Goal: Task Accomplishment & Management: Use online tool/utility

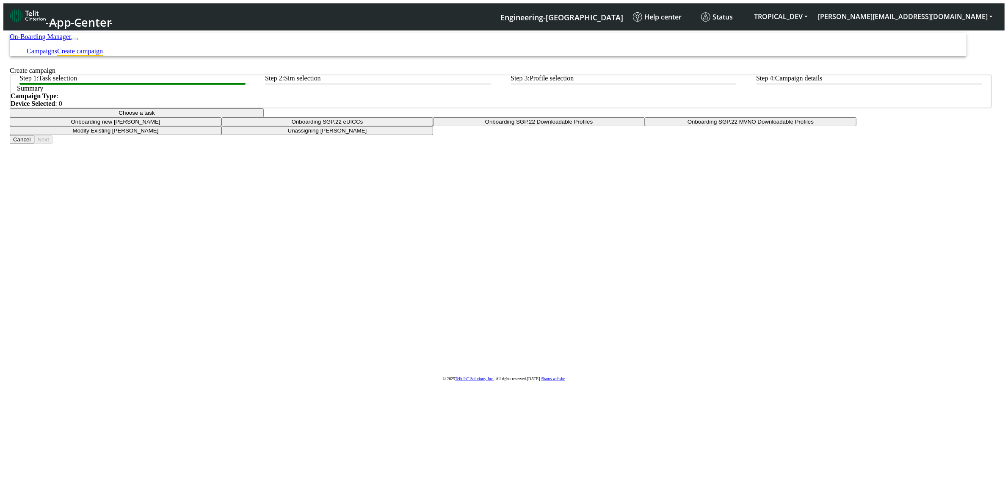
click at [264, 117] on button "Choose a task" at bounding box center [137, 112] width 254 height 9
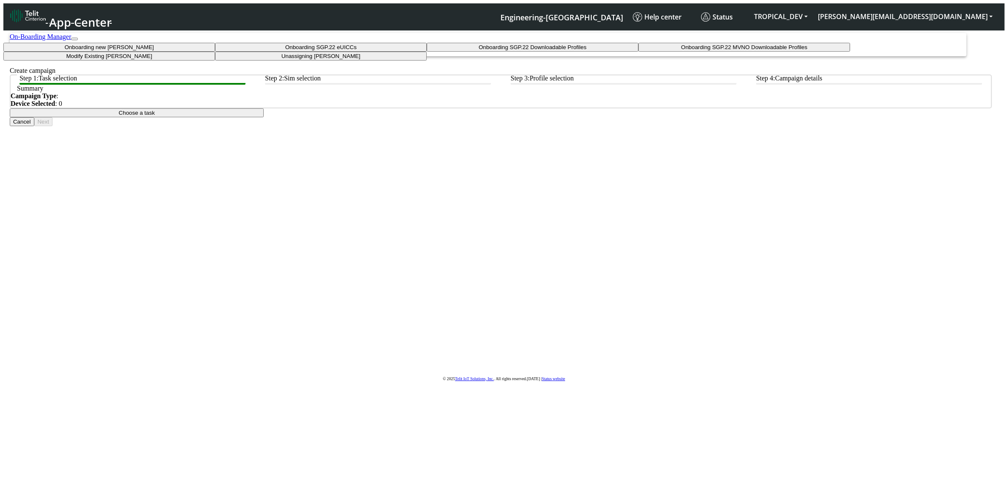
click at [199, 126] on app-paging-btns "Cancel Next" at bounding box center [501, 121] width 982 height 9
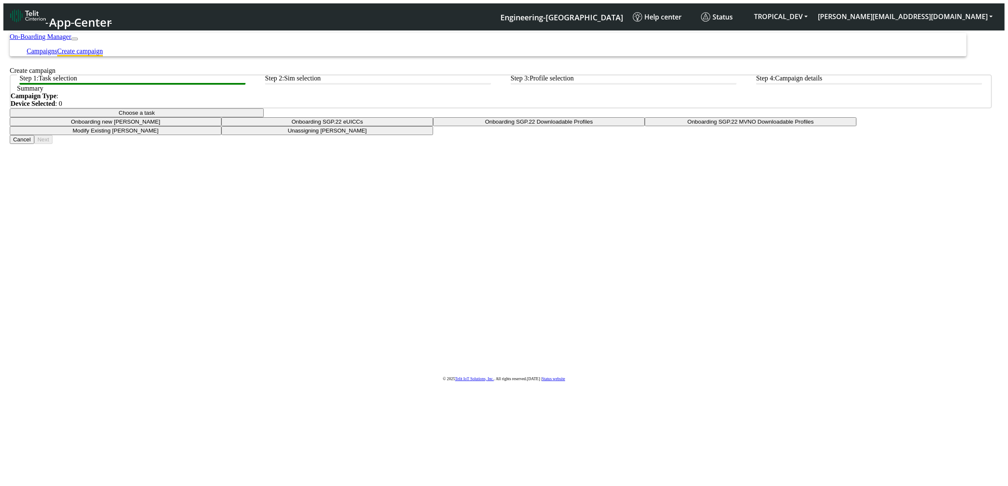
click at [264, 117] on button "Choose a task" at bounding box center [137, 112] width 254 height 9
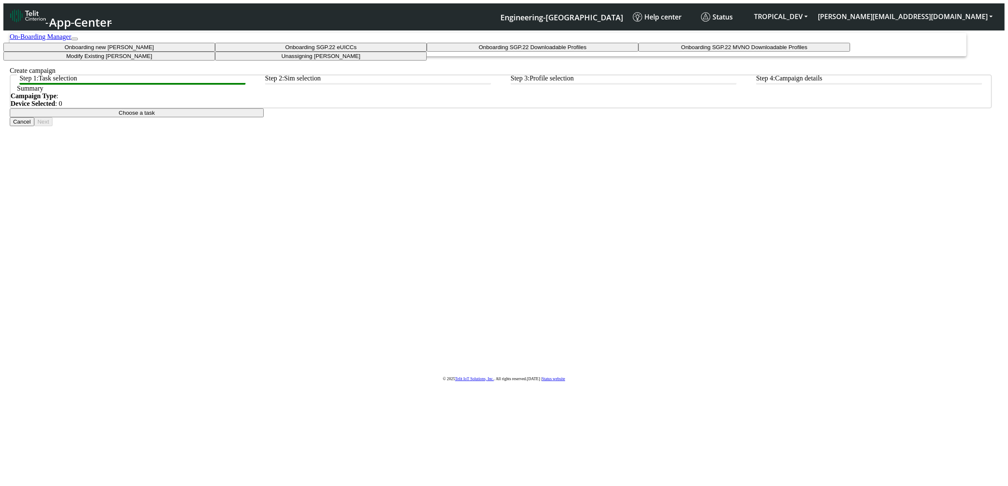
click at [215, 52] on tasktoes-dropdown "Onboarding new [PERSON_NAME]" at bounding box center [109, 47] width 212 height 9
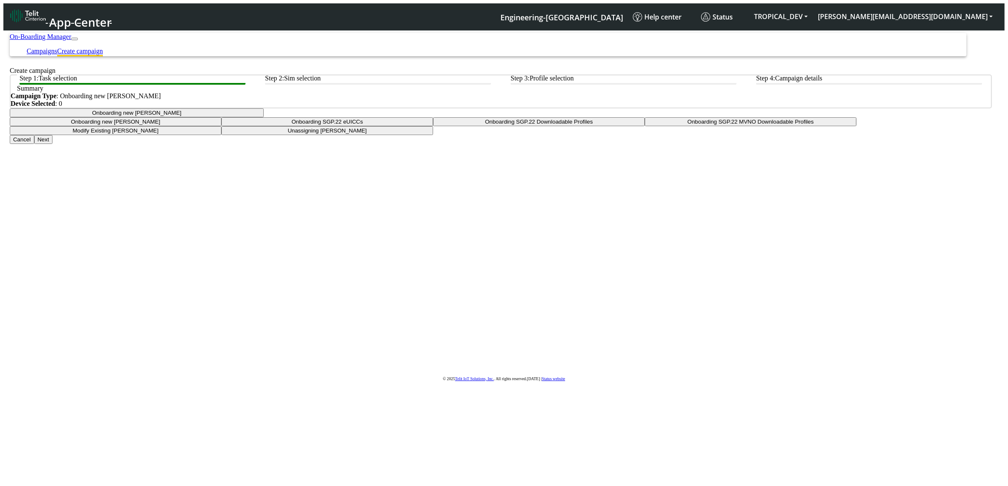
click at [264, 117] on button "Onboarding new [PERSON_NAME]" at bounding box center [137, 112] width 254 height 9
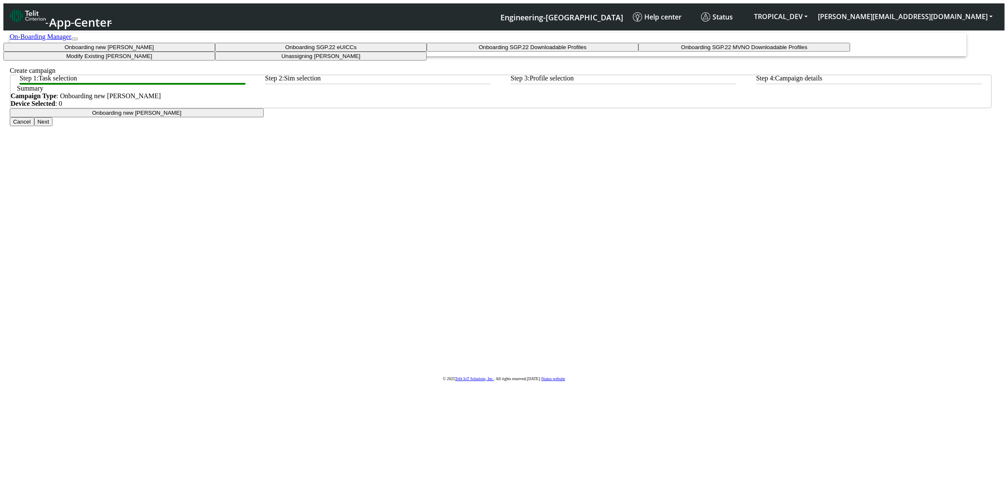
click at [215, 61] on taskiotp-dropdown "Modify Existing [PERSON_NAME]" at bounding box center [109, 56] width 212 height 9
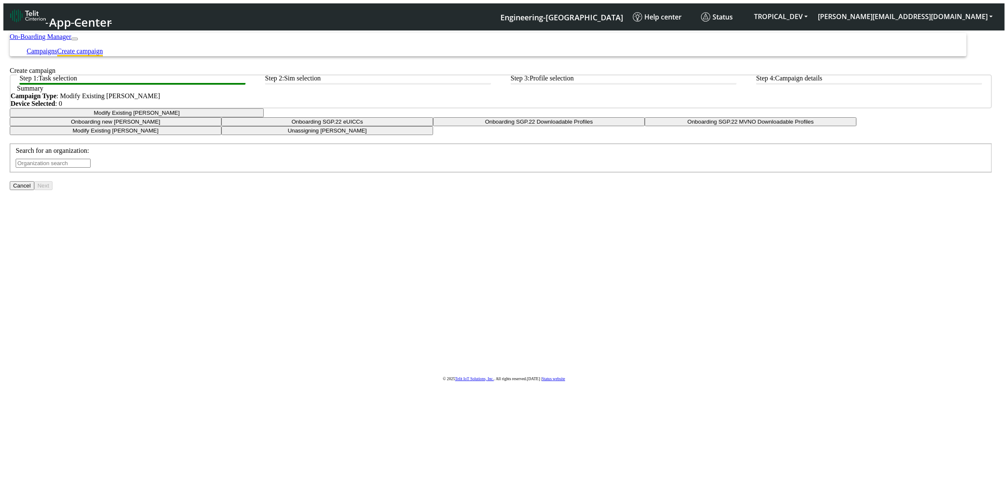
drag, startPoint x: 479, startPoint y: 216, endPoint x: 481, endPoint y: 221, distance: 5.6
click at [91, 168] on input "text" at bounding box center [53, 163] width 75 height 9
type input "ALESSAND"
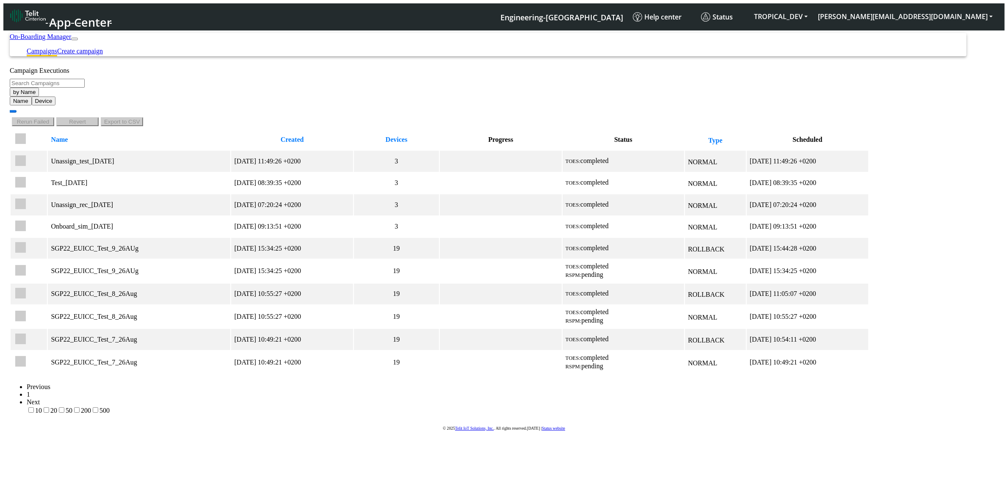
drag, startPoint x: 930, startPoint y: 41, endPoint x: 930, endPoint y: 49, distance: 8.0
click at [103, 47] on link "Create campaign" at bounding box center [80, 50] width 46 height 7
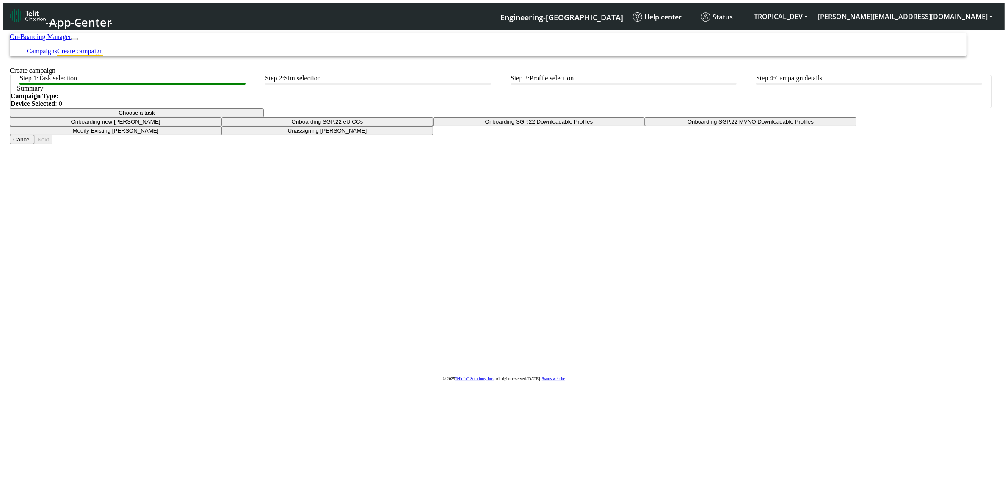
click at [264, 117] on button "Choose a task" at bounding box center [137, 112] width 254 height 9
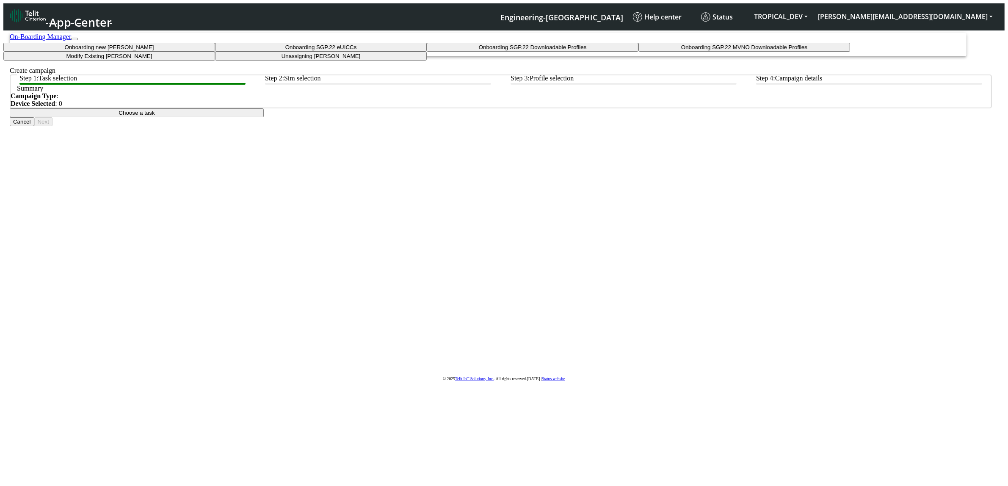
click at [215, 61] on taskiotp-dropdown "Modify Existing [PERSON_NAME]" at bounding box center [109, 56] width 212 height 9
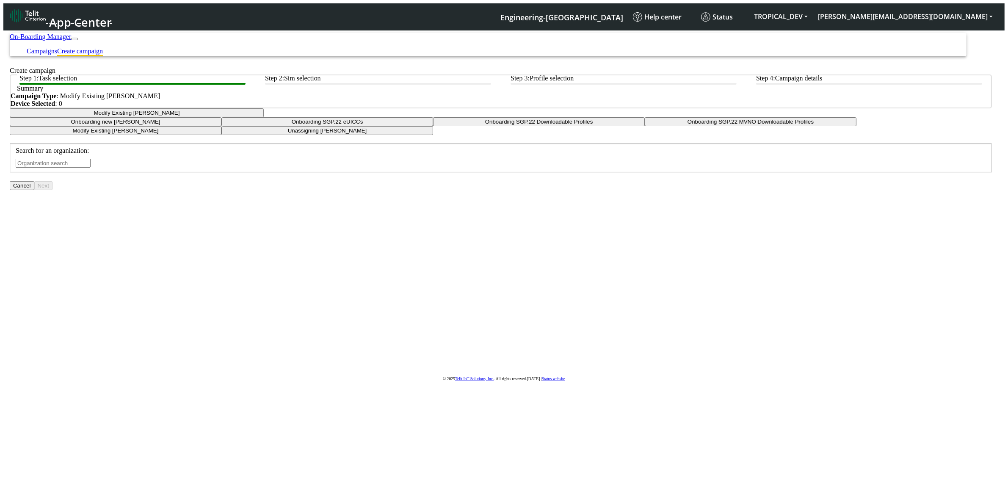
click at [91, 168] on input "text" at bounding box center [53, 163] width 75 height 9
click at [56, 73] on ngb-highlight "TROPI CAL_DEV" at bounding box center [34, 70] width 43 height 6
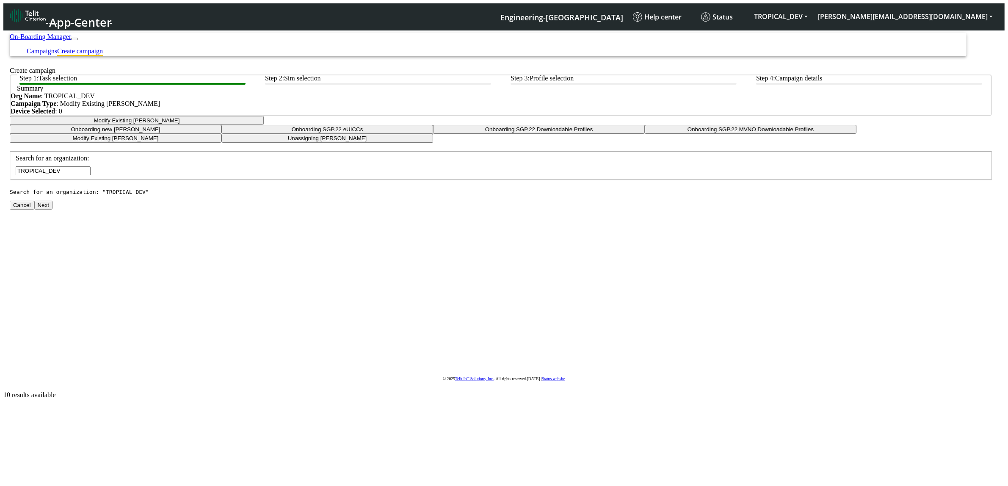
type input "TROPICAL_DEV"
click at [52, 210] on button "Next" at bounding box center [43, 205] width 18 height 9
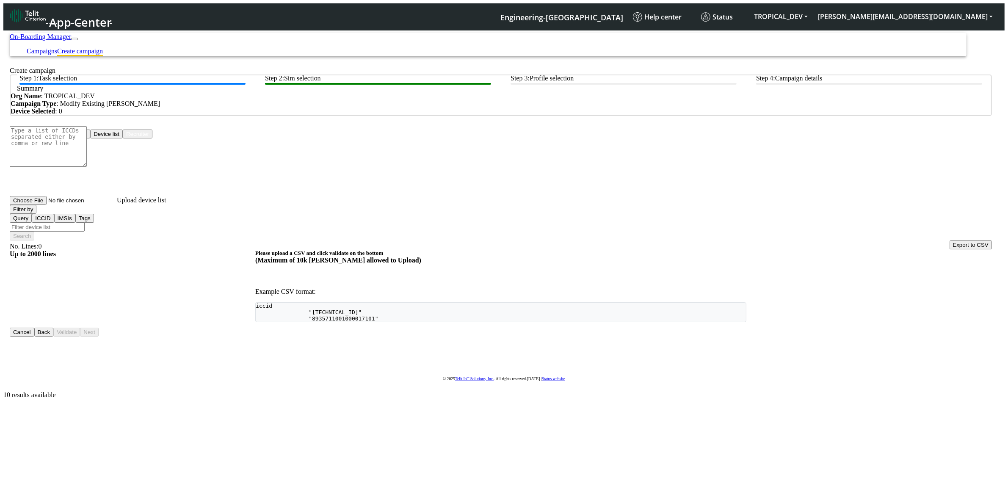
click at [123, 138] on button "Device list" at bounding box center [106, 134] width 33 height 9
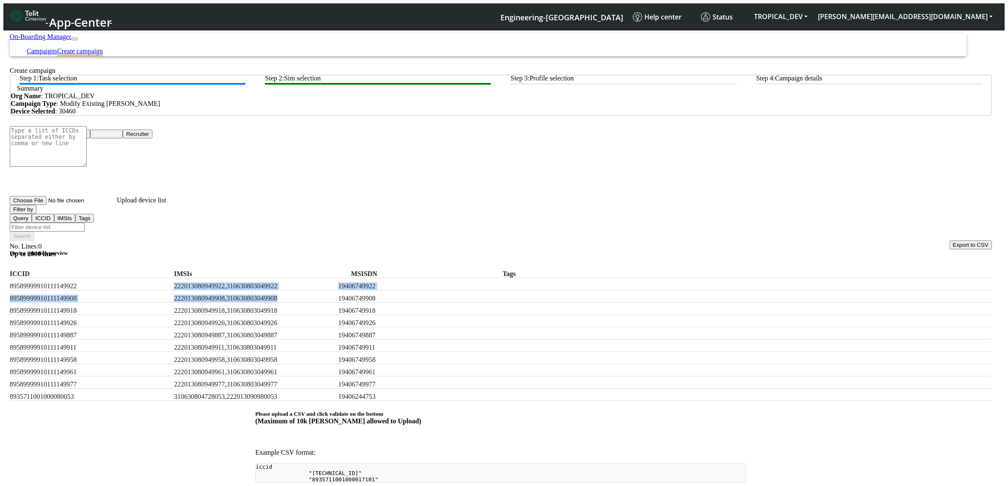
drag, startPoint x: 189, startPoint y: 273, endPoint x: 313, endPoint y: 285, distance: 124.5
click at [313, 285] on div "ICCID IMSIs MSISDN Tags 89589999910111149922 222013080949922,310630803049922 19…" at bounding box center [501, 333] width 982 height 135
drag, startPoint x: 308, startPoint y: 267, endPoint x: 278, endPoint y: 276, distance: 30.9
click at [309, 278] on div "89589999910111149922 222013080949922,310630803049922 19406749922" at bounding box center [501, 284] width 982 height 12
click at [269, 282] on label "222013080949922,310630803049922" at bounding box center [237, 286] width 127 height 8
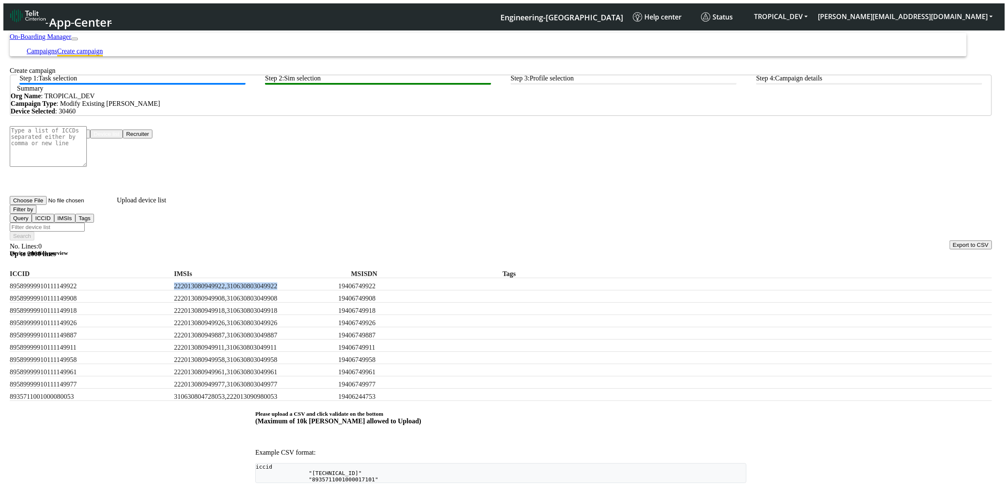
click at [269, 282] on label "222013080949922,310630803049922" at bounding box center [237, 286] width 127 height 8
click at [85, 223] on input "Filter device list" at bounding box center [47, 227] width 75 height 9
paste input "222013080949922,310630803049922"
type input "222013080949922,310630803049922"
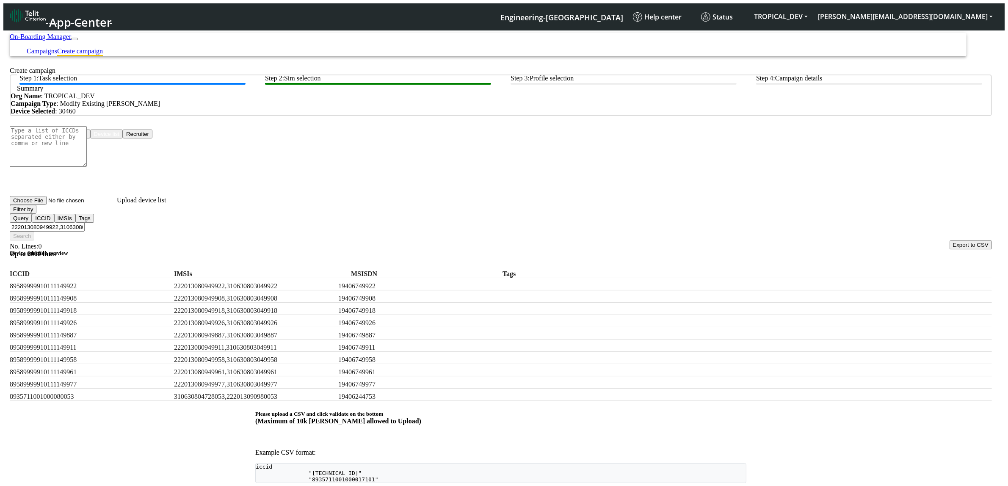
click at [36, 214] on button "Filter by" at bounding box center [23, 209] width 27 height 9
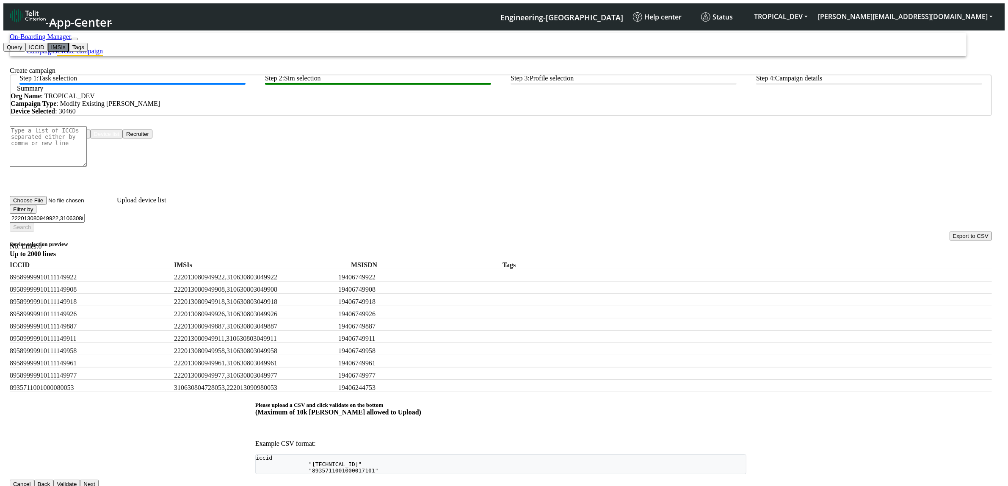
click at [54, 52] on button "IMSIs" at bounding box center [58, 47] width 21 height 9
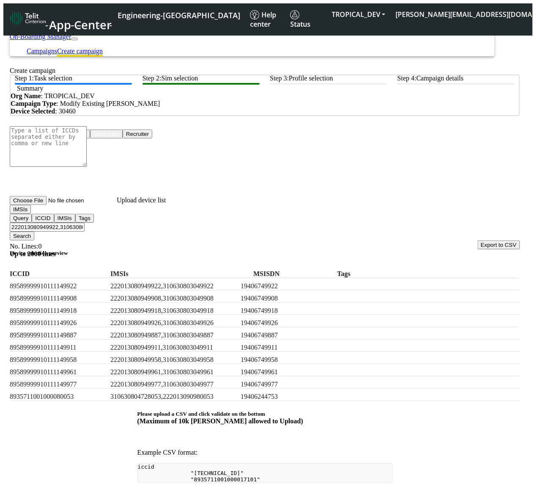
click at [34, 232] on button "Search" at bounding box center [22, 236] width 25 height 9
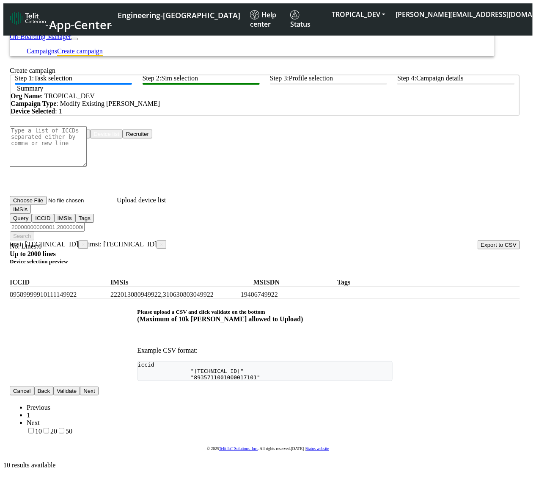
click at [85, 223] on input "Filter device list" at bounding box center [47, 227] width 75 height 9
click at [85, 242] on span "×" at bounding box center [83, 245] width 3 height 6
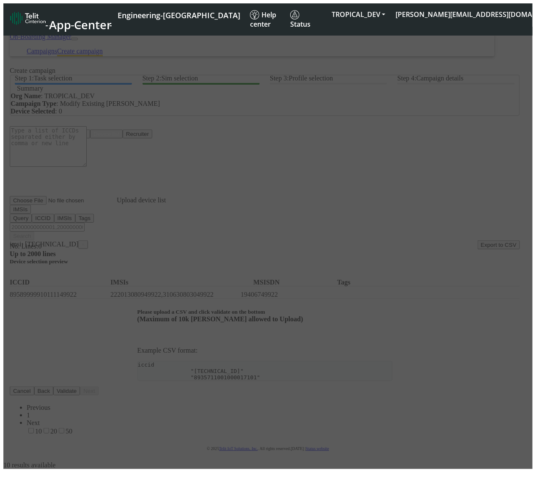
click at [90, 233] on div at bounding box center [268, 248] width 530 height 442
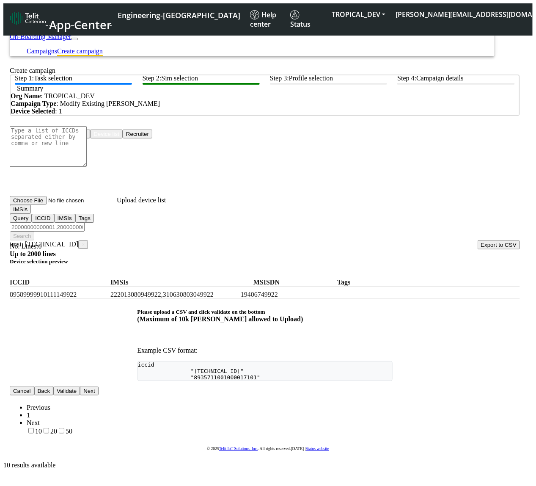
click at [85, 242] on span "×" at bounding box center [83, 245] width 3 height 6
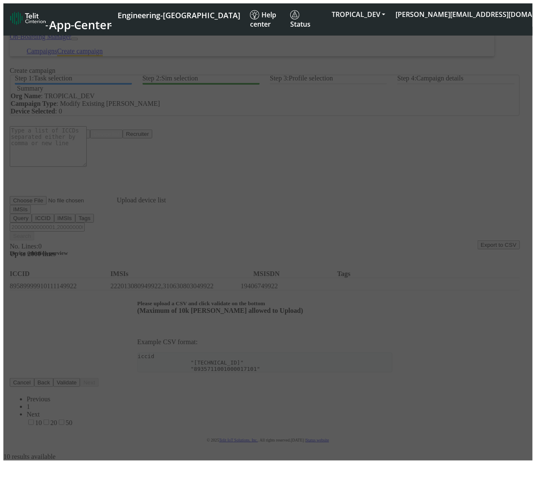
click at [99, 215] on div at bounding box center [268, 244] width 530 height 434
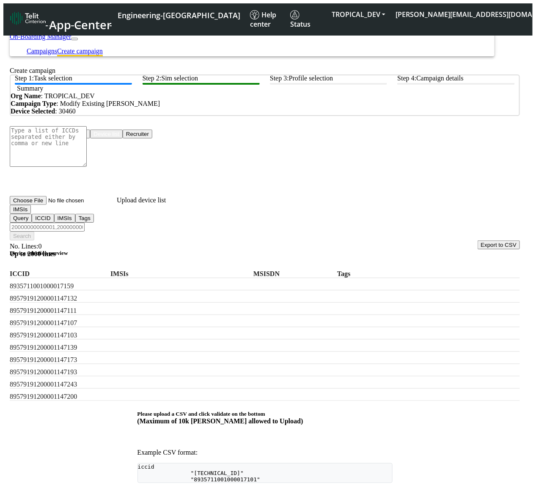
click at [85, 223] on input "Filter device list" at bounding box center [47, 227] width 75 height 9
drag, startPoint x: 39, startPoint y: 221, endPoint x: 39, endPoint y: 229, distance: 7.2
click at [31, 214] on button "IMSIs" at bounding box center [20, 209] width 21 height 9
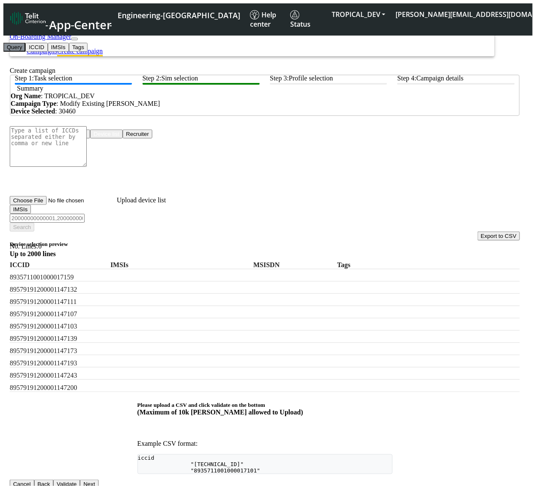
click at [25, 52] on button "Query" at bounding box center [14, 47] width 22 height 9
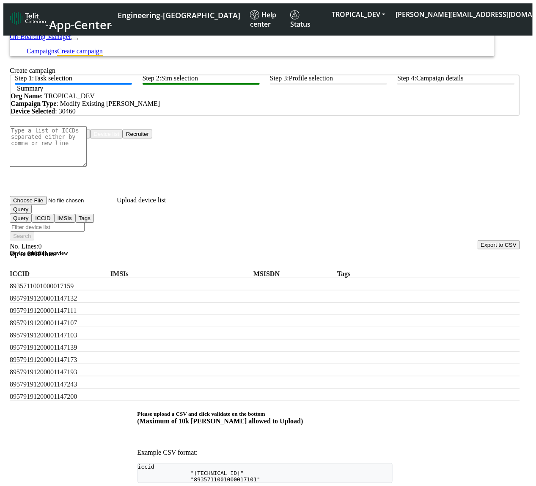
click at [85, 223] on input "Filter device list" at bounding box center [47, 227] width 75 height 9
type input "tag:*"
click at [34, 232] on button "Search" at bounding box center [22, 236] width 25 height 9
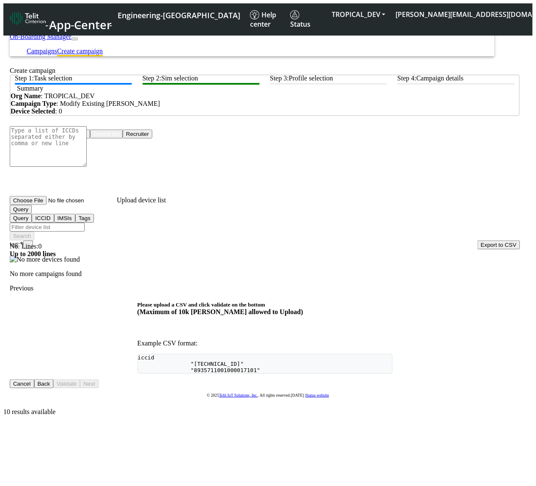
click at [33, 240] on span "tag:* ×" at bounding box center [21, 243] width 23 height 7
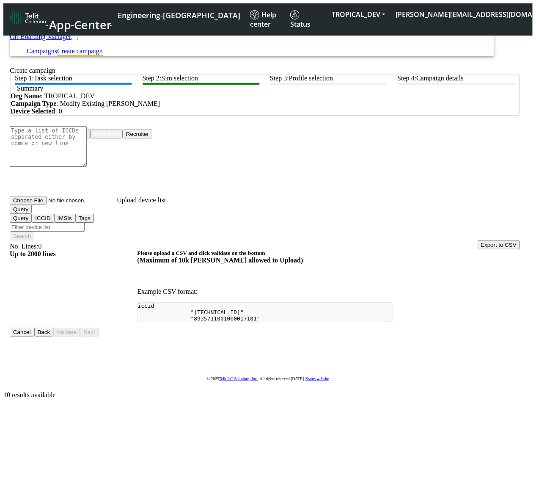
click at [152, 224] on div at bounding box center [268, 213] width 530 height 372
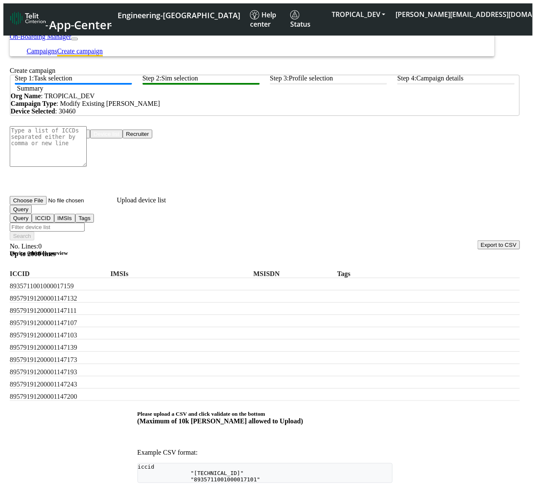
click at [85, 223] on input "Filter device list" at bounding box center [47, 227] width 75 height 9
type input "imsis:*"
click at [34, 232] on button "Search" at bounding box center [22, 236] width 25 height 9
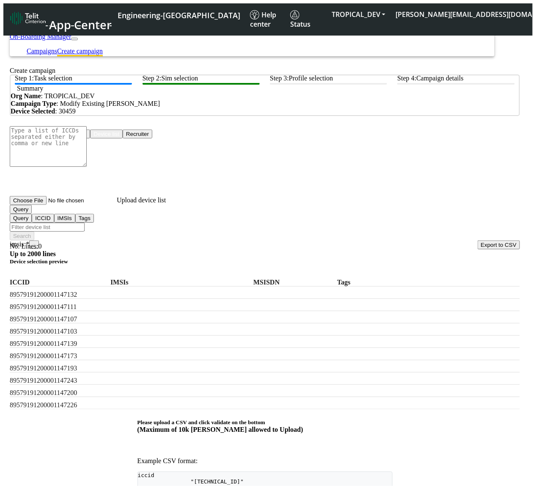
click at [36, 242] on span "×" at bounding box center [34, 245] width 3 height 6
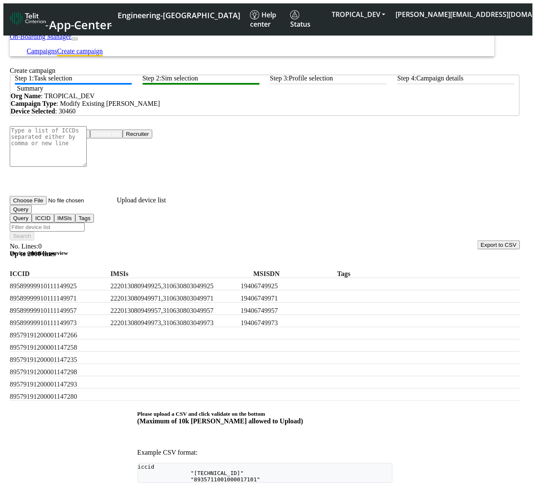
click at [127, 218] on div at bounding box center [268, 299] width 530 height 544
click at [85, 223] on input "Filter device list" at bounding box center [47, 227] width 75 height 9
type input "NOT tag:*"
click at [34, 232] on button "Search" at bounding box center [22, 236] width 25 height 9
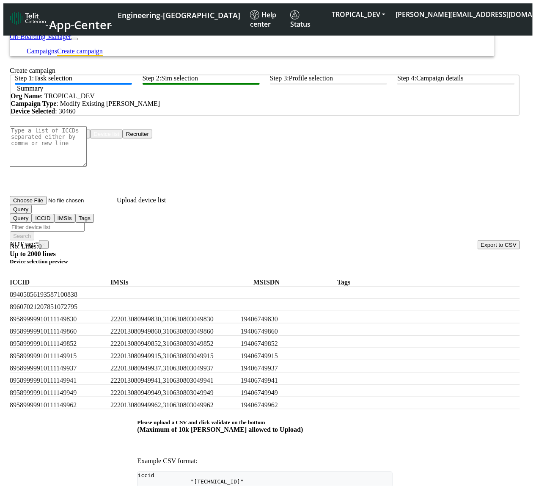
click at [148, 319] on label "222013080949830,310630803049830" at bounding box center [174, 319] width 127 height 8
click at [49, 240] on span "NOT tag:* ×" at bounding box center [29, 243] width 39 height 7
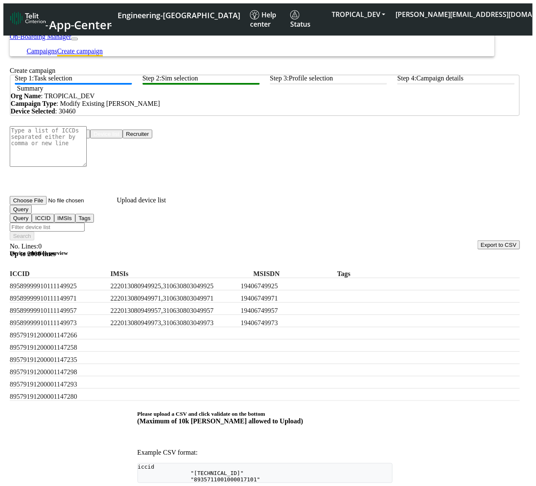
click at [85, 223] on input "Filter device list" at bounding box center [47, 227] width 75 height 9
type input "imsi:*"
click at [34, 232] on button "Search" at bounding box center [22, 236] width 25 height 9
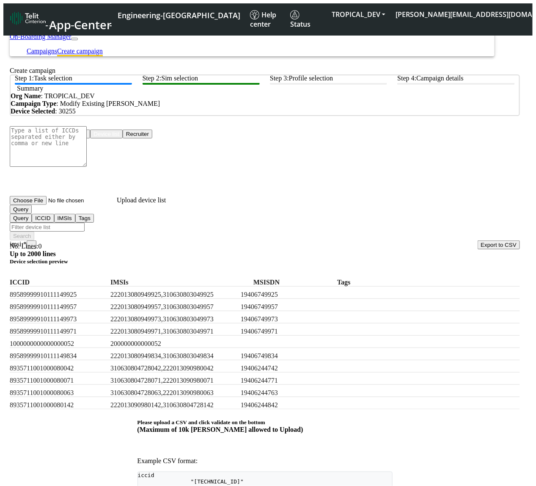
click at [32, 214] on button "Query" at bounding box center [21, 209] width 22 height 9
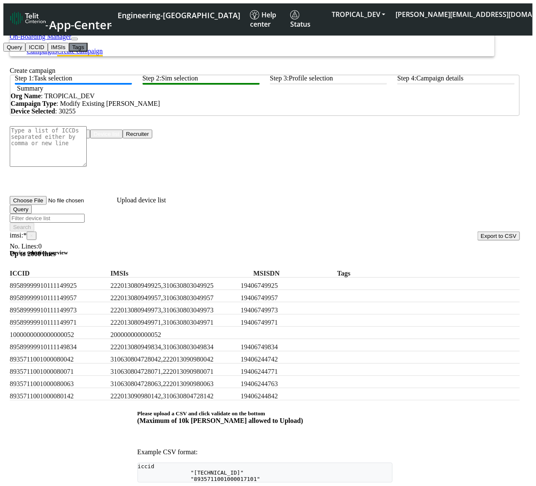
click at [69, 52] on button "Tags" at bounding box center [78, 47] width 19 height 9
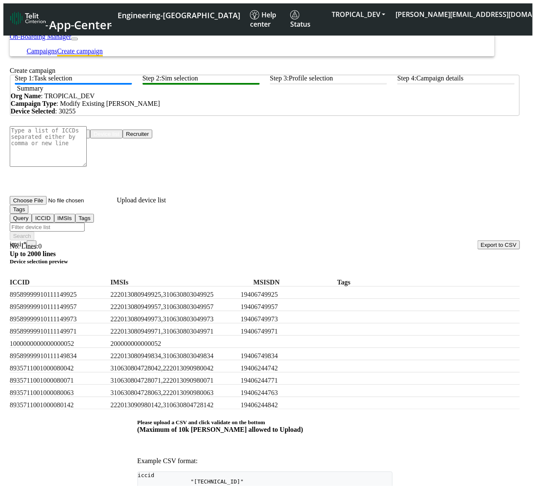
click at [33, 242] on span "×" at bounding box center [31, 245] width 3 height 6
click at [36, 240] on span "imsi:* ×" at bounding box center [23, 243] width 27 height 7
click at [33, 242] on span "×" at bounding box center [31, 245] width 3 height 6
click at [28, 214] on button "Tags" at bounding box center [19, 209] width 19 height 9
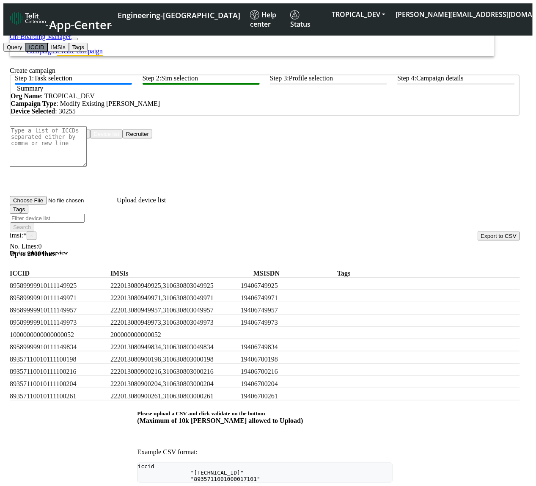
click at [47, 52] on button "ICCID" at bounding box center [36, 47] width 22 height 9
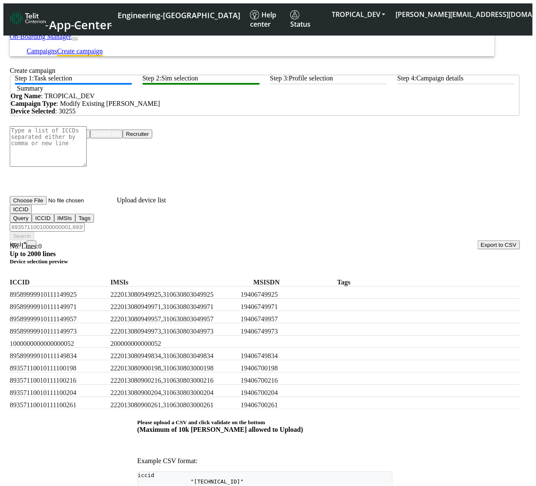
click at [33, 242] on span "×" at bounding box center [31, 245] width 3 height 6
click at [257, 308] on div "89589999910111149957 222013080949957,310630803049957 19406749957" at bounding box center [265, 305] width 511 height 12
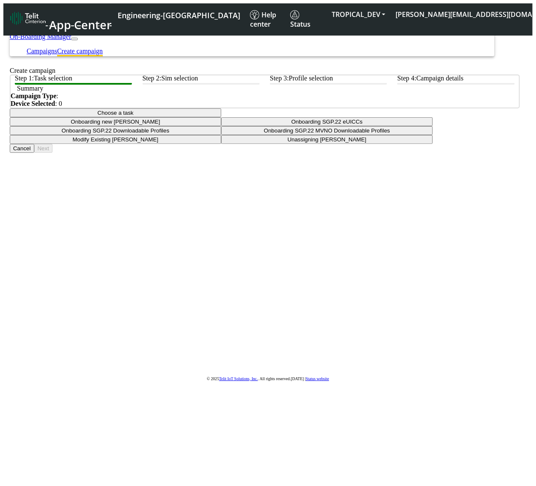
click at [221, 117] on button "Choose a task" at bounding box center [116, 112] width 212 height 9
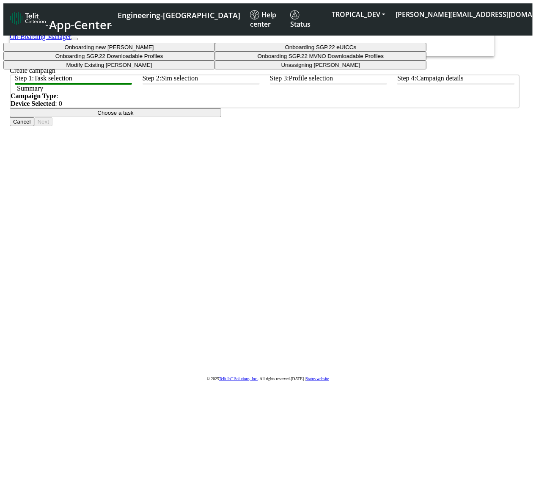
click at [215, 69] on taskiotp-dropdown "Modify Existing [PERSON_NAME]" at bounding box center [109, 65] width 212 height 9
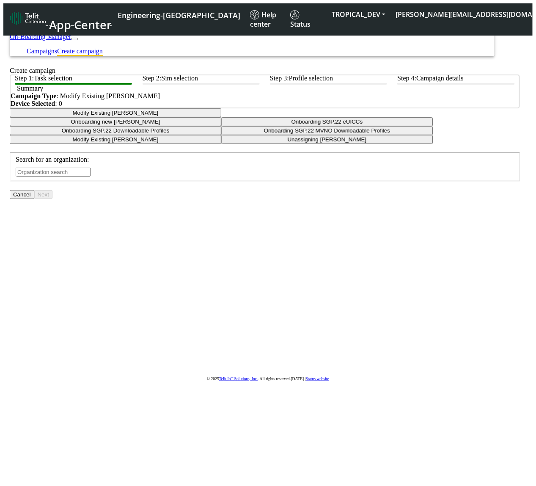
click at [91, 177] on input "text" at bounding box center [53, 172] width 75 height 9
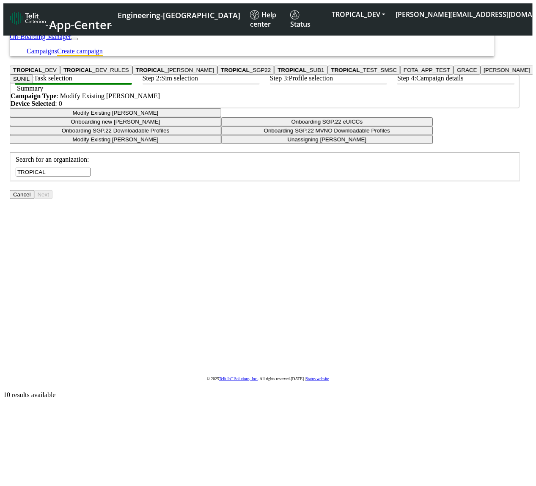
click at [57, 73] on ngb-highlight "TROPICAL_ DEV" at bounding box center [35, 70] width 44 height 6
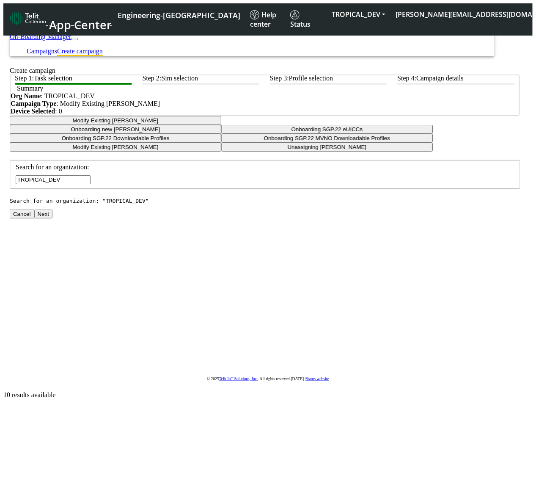
type input "TROPICAL_DEV"
click at [52, 218] on button "Next" at bounding box center [43, 214] width 18 height 9
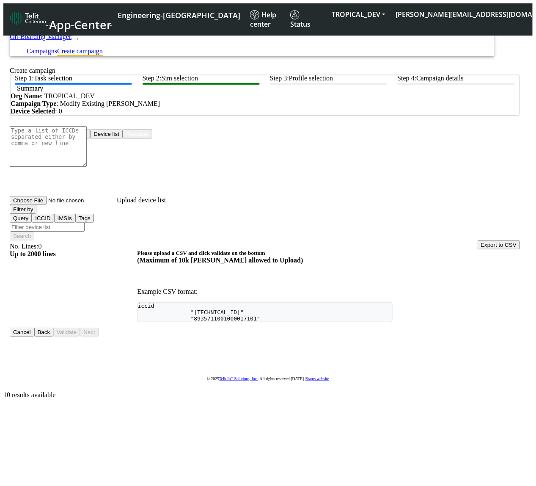
click at [123, 138] on button "Device list" at bounding box center [106, 134] width 33 height 9
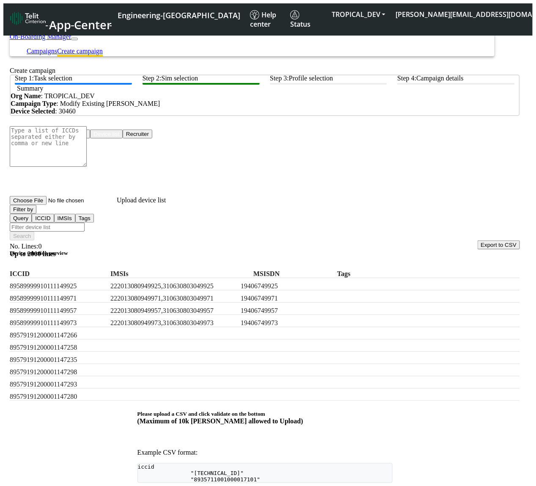
click at [36, 214] on button "Filter by" at bounding box center [23, 209] width 27 height 9
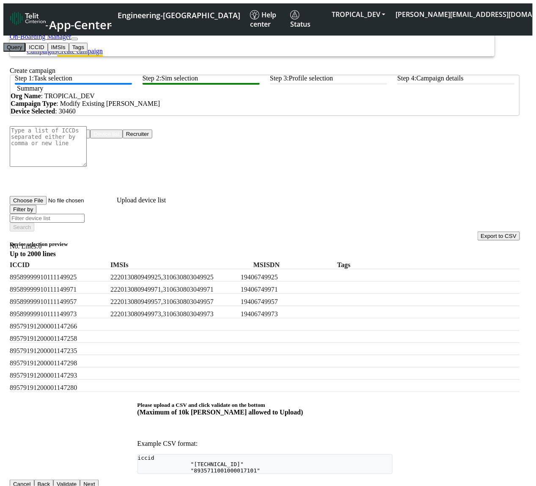
click at [25, 52] on button "Query" at bounding box center [14, 47] width 22 height 9
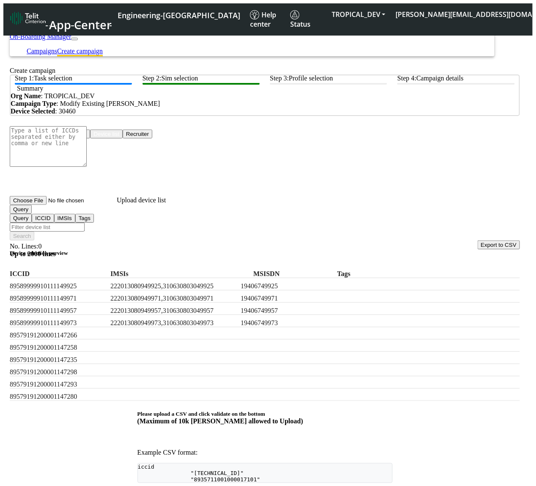
click at [85, 223] on input "Filter device list" at bounding box center [47, 227] width 75 height 9
type input "aaa"
click at [34, 232] on button "Search" at bounding box center [22, 236] width 25 height 9
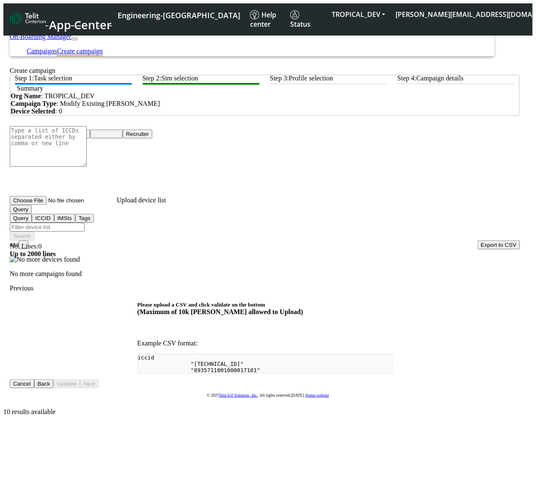
click at [25, 242] on span "×" at bounding box center [23, 245] width 3 height 6
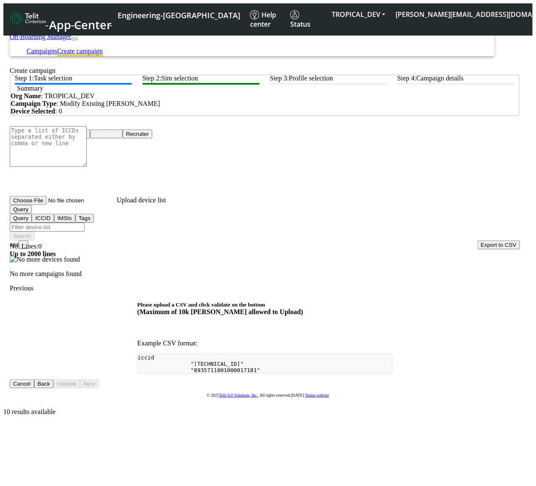
click at [25, 242] on span "×" at bounding box center [23, 245] width 3 height 6
click at [28, 240] on span "aaa ×" at bounding box center [19, 243] width 19 height 7
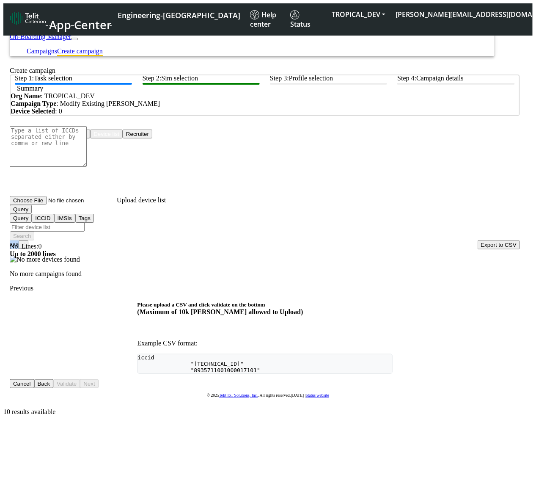
click at [28, 240] on span "aaa ×" at bounding box center [19, 243] width 19 height 7
click at [25, 242] on span "×" at bounding box center [23, 245] width 3 height 6
click at [28, 240] on span "aaa ×" at bounding box center [19, 243] width 19 height 7
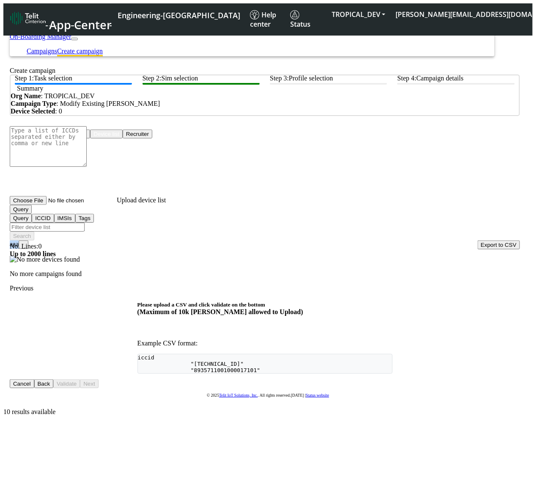
click at [25, 242] on span "×" at bounding box center [23, 245] width 3 height 6
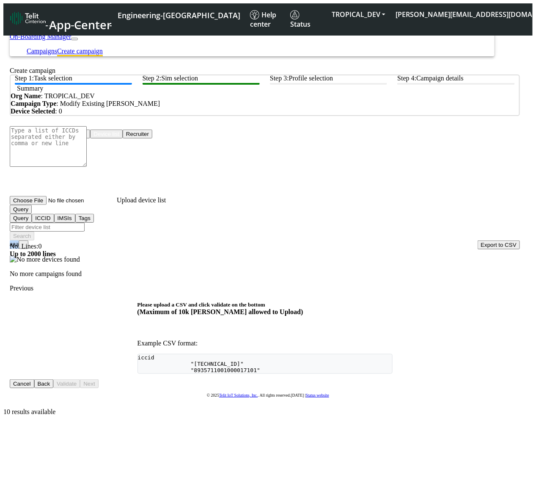
click at [25, 242] on span "×" at bounding box center [23, 245] width 3 height 6
click at [75, 263] on p at bounding box center [265, 260] width 511 height 8
click at [25, 242] on span "×" at bounding box center [23, 245] width 3 height 6
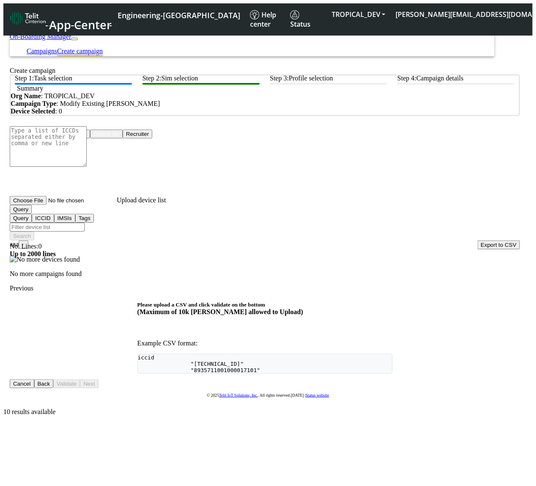
click at [32, 213] on button "Query" at bounding box center [21, 209] width 22 height 9
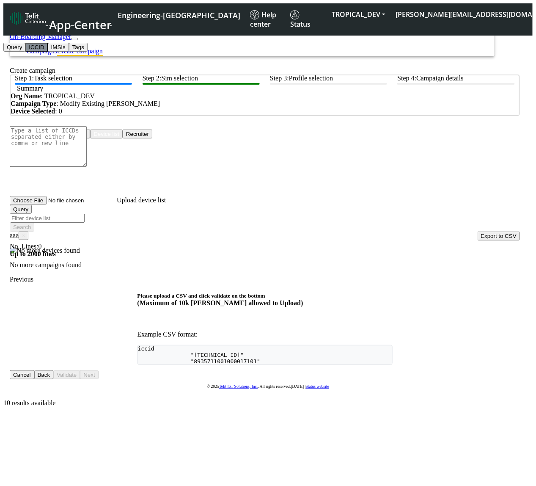
click at [47, 52] on button "ICCID" at bounding box center [36, 47] width 22 height 9
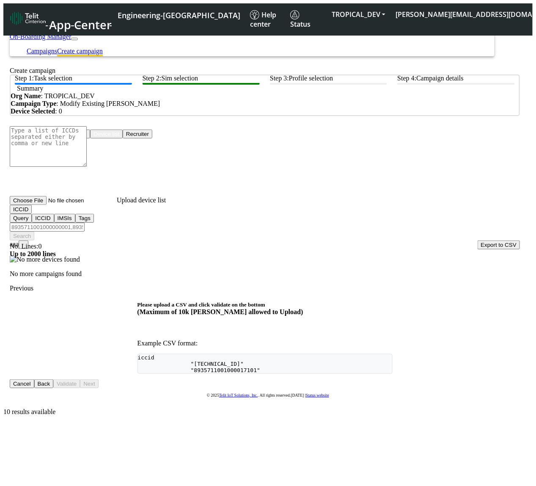
click at [25, 242] on span "×" at bounding box center [23, 245] width 3 height 6
drag, startPoint x: 48, startPoint y: 218, endPoint x: 52, endPoint y: 229, distance: 11.4
click at [32, 214] on button "ICCID" at bounding box center [21, 209] width 22 height 9
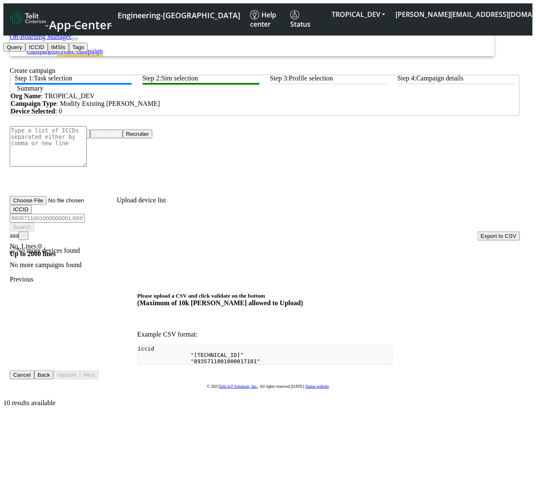
click at [25, 52] on button "Query" at bounding box center [14, 47] width 22 height 9
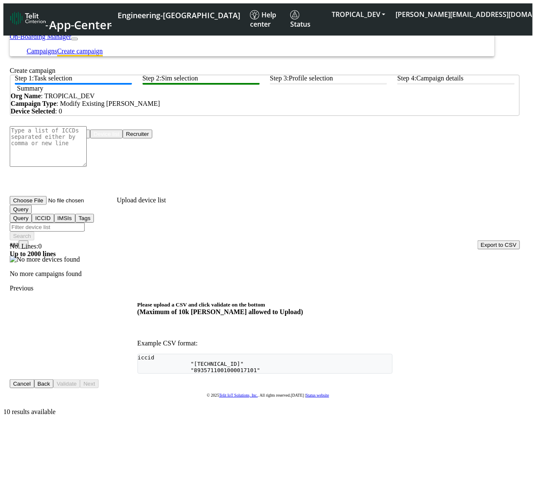
click at [25, 242] on span "×" at bounding box center [23, 245] width 3 height 6
drag, startPoint x: 42, startPoint y: 231, endPoint x: 73, endPoint y: 260, distance: 42.8
click at [28, 240] on span "aaa ×" at bounding box center [19, 243] width 19 height 7
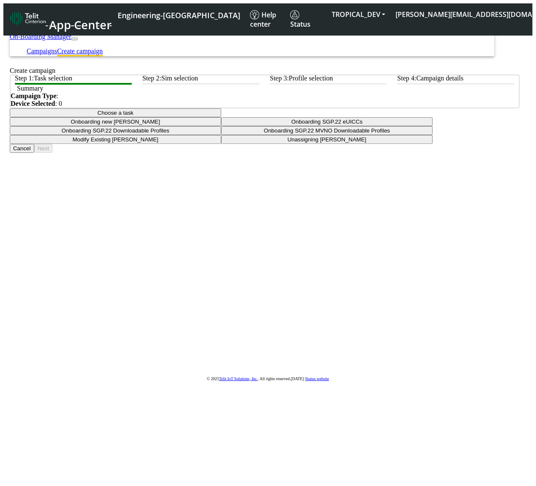
click at [221, 117] on button "Choose a task" at bounding box center [116, 112] width 212 height 9
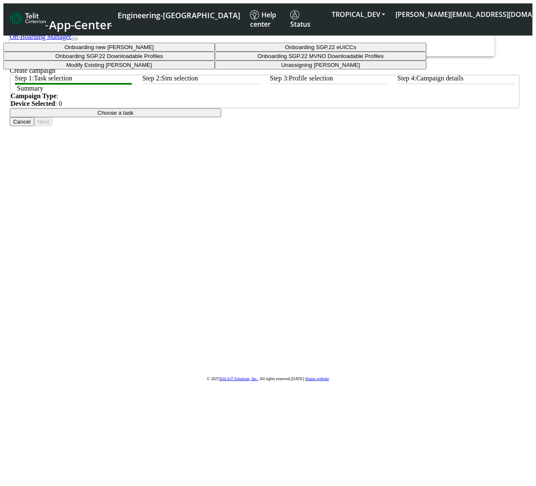
click at [215, 69] on taskiotp-dropdown "Modify Existing [PERSON_NAME]" at bounding box center [109, 65] width 212 height 9
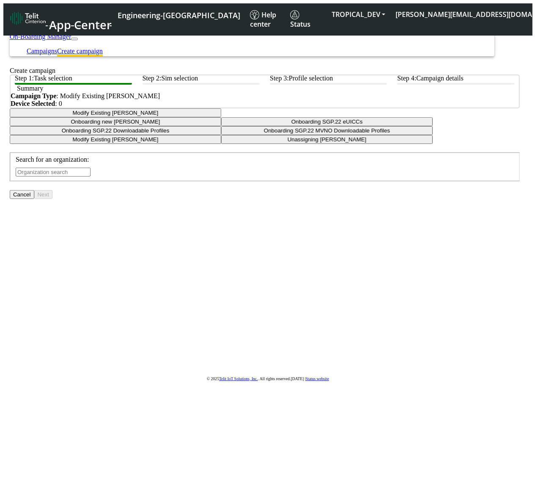
click at [91, 177] on input "text" at bounding box center [53, 172] width 75 height 9
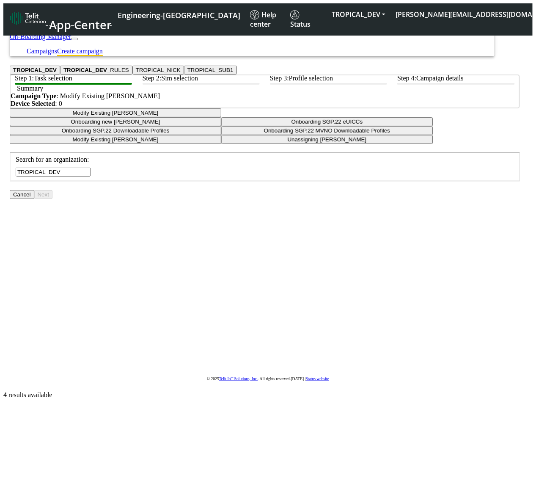
click at [60, 75] on button "TROPICAL_DEV" at bounding box center [35, 70] width 50 height 9
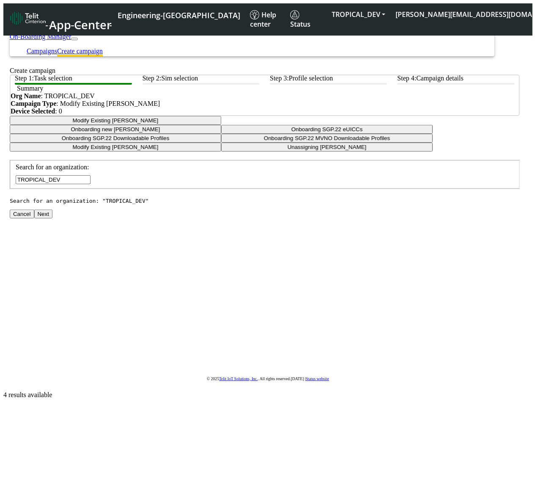
type input "TROPICAL_DEV"
click at [52, 218] on button "Next" at bounding box center [43, 214] width 18 height 9
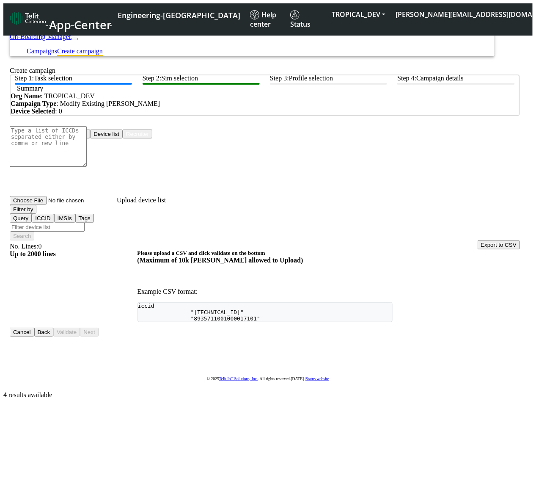
click at [123, 138] on button "Device list" at bounding box center [106, 134] width 33 height 9
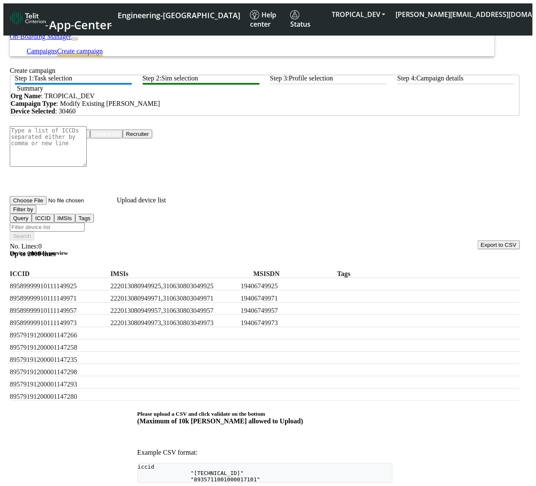
click at [36, 213] on button "Filter by" at bounding box center [23, 209] width 27 height 9
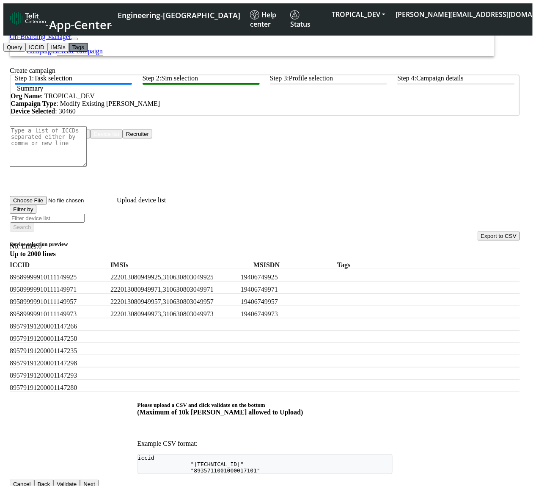
click at [69, 52] on button "Tags" at bounding box center [78, 47] width 19 height 9
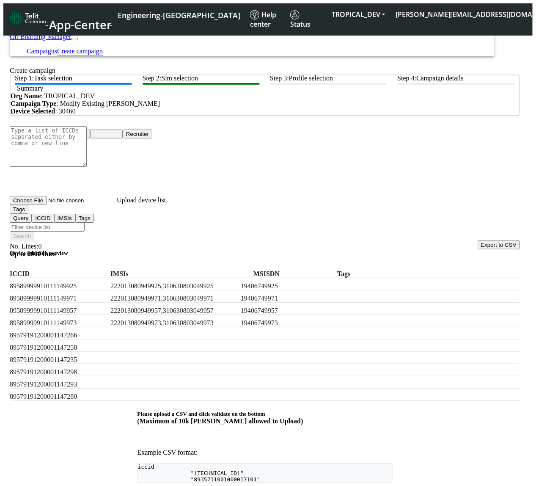
click at [85, 223] on input "Filter device list" at bounding box center [47, 227] width 75 height 9
type input "test"
click at [34, 232] on button "Search" at bounding box center [22, 236] width 25 height 9
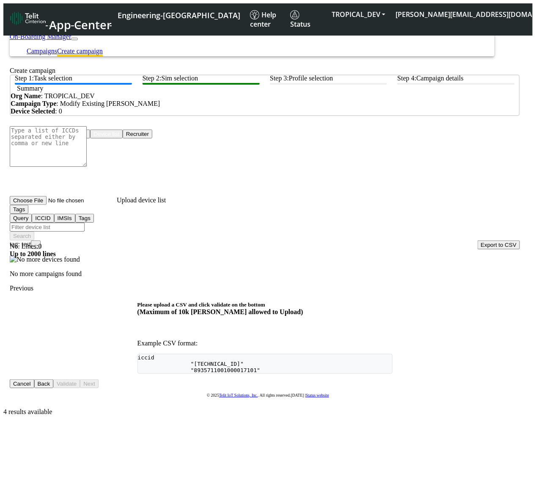
click at [37, 242] on span "×" at bounding box center [35, 245] width 3 height 6
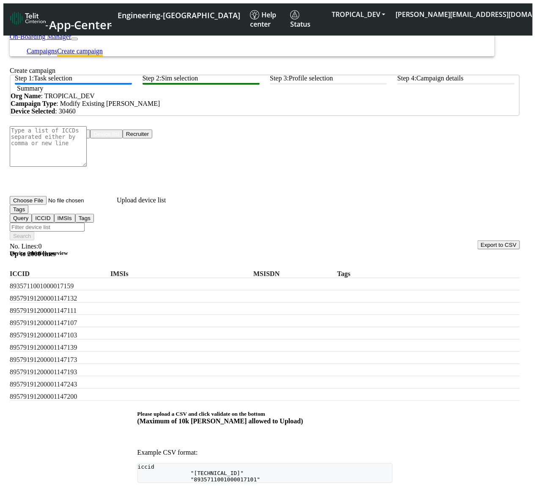
click at [28, 214] on button "Tags" at bounding box center [19, 209] width 19 height 9
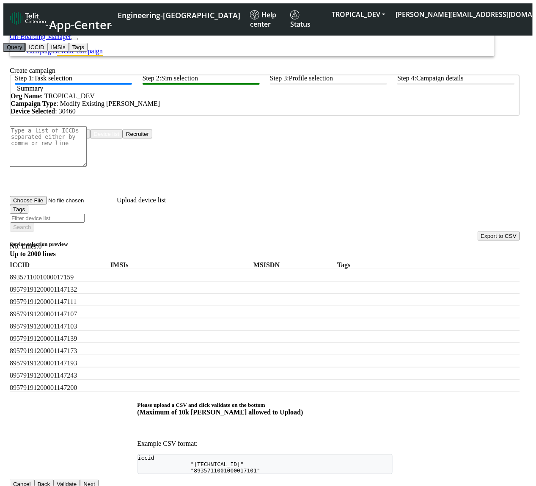
click at [25, 52] on button "Query" at bounding box center [14, 47] width 22 height 9
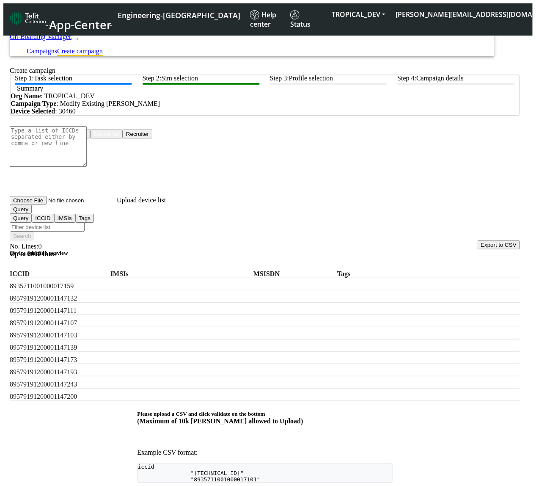
click at [85, 224] on input "Filter device list" at bounding box center [47, 227] width 75 height 9
type input "test:tag"
click at [417, 225] on div "Choose One: Upload devices Device list Recruiter No. Lines: 0 Up to 2000 lines …" at bounding box center [265, 334] width 511 height 408
click at [34, 232] on button "Search" at bounding box center [22, 236] width 25 height 9
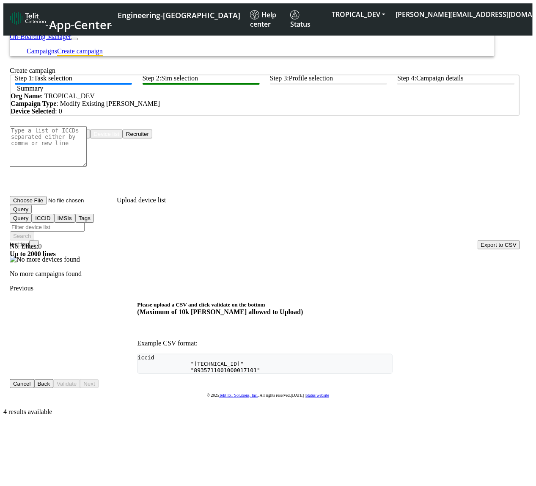
click at [36, 242] on span "×" at bounding box center [34, 245] width 3 height 6
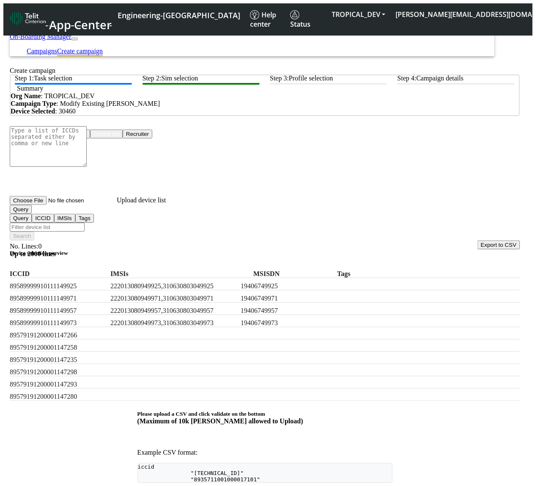
click at [85, 223] on input "Filter device list" at bounding box center [47, 227] width 75 height 9
type input "sa"
click at [34, 232] on button "Search" at bounding box center [22, 236] width 25 height 9
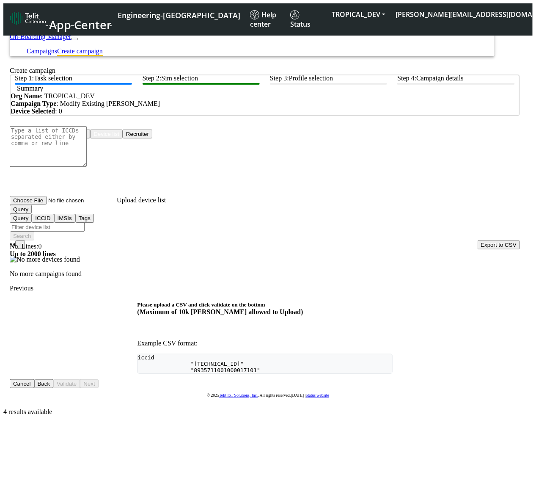
click at [22, 242] on span "×" at bounding box center [20, 245] width 3 height 6
click at [33, 292] on link "Previous" at bounding box center [22, 288] width 24 height 7
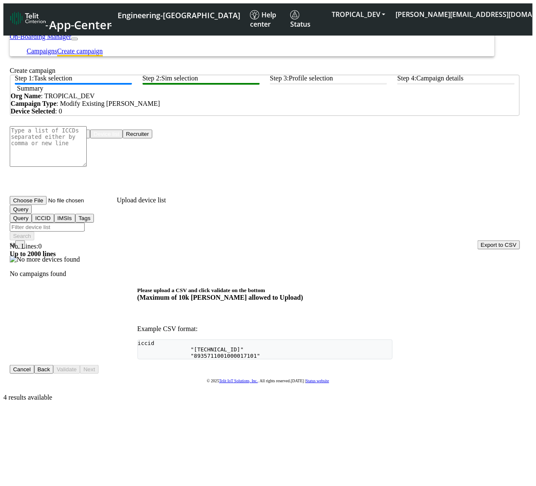
click at [22, 242] on span "×" at bounding box center [20, 245] width 3 height 6
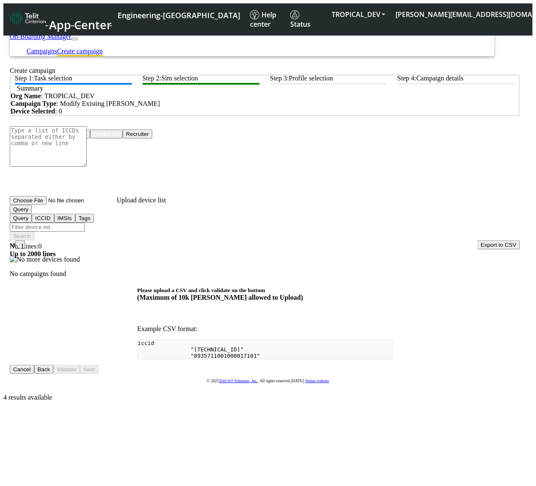
click at [22, 242] on span "×" at bounding box center [20, 245] width 3 height 6
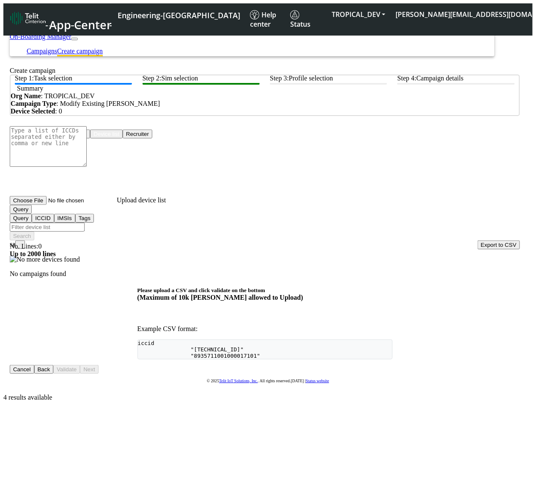
click at [22, 242] on span "×" at bounding box center [20, 245] width 3 height 6
click at [85, 223] on input "Filter device list" at bounding box center [47, 227] width 75 height 9
click at [32, 214] on button "Query" at bounding box center [21, 209] width 22 height 9
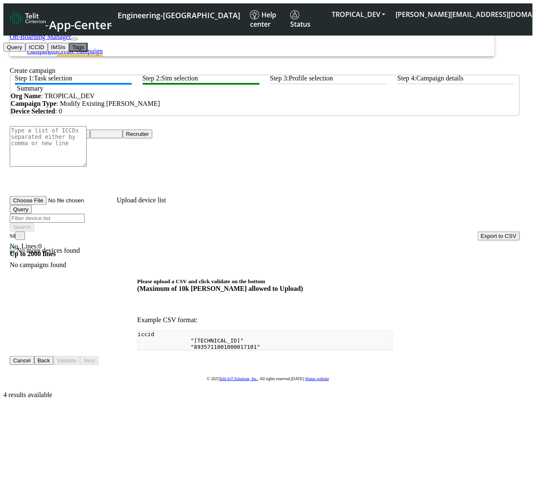
click at [69, 52] on button "Tags" at bounding box center [78, 47] width 19 height 9
